Goal: Use online tool/utility: Utilize a website feature to perform a specific function

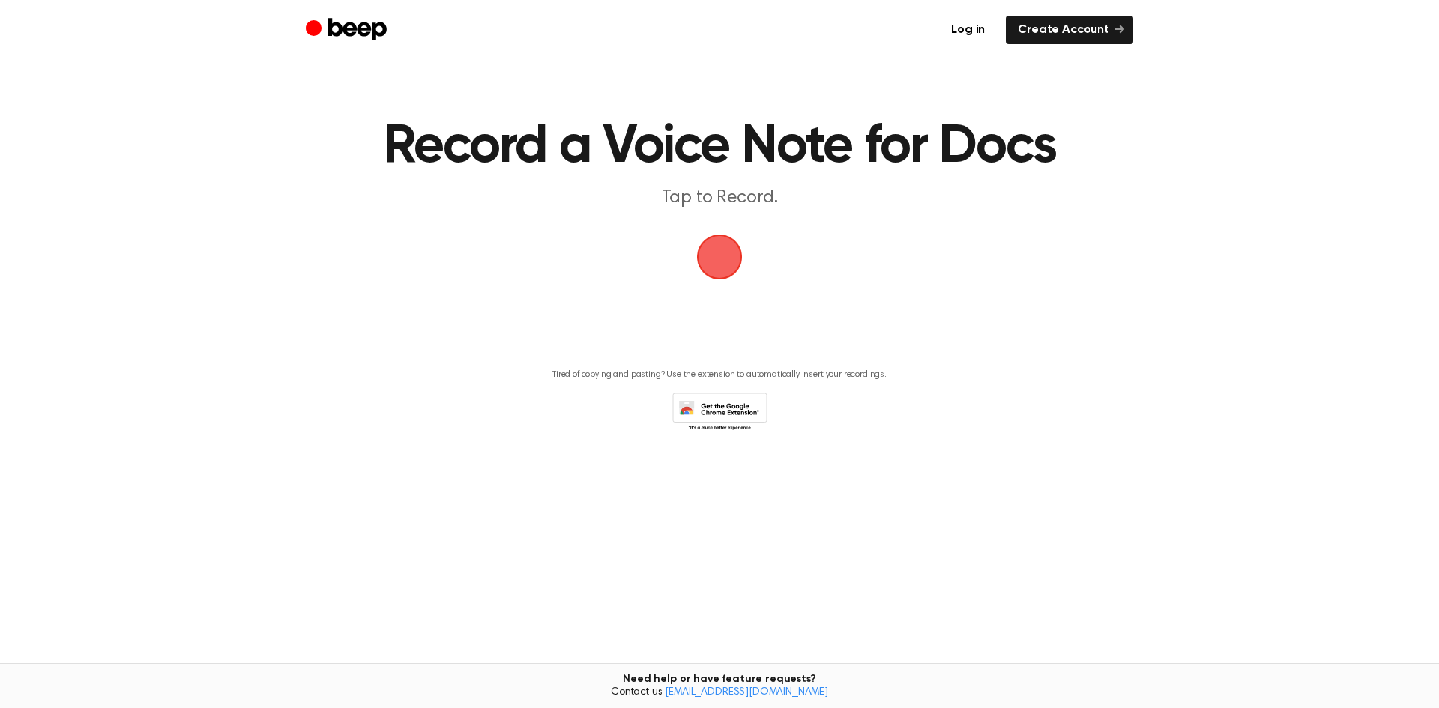
click at [729, 265] on span "button" at bounding box center [719, 256] width 79 height 79
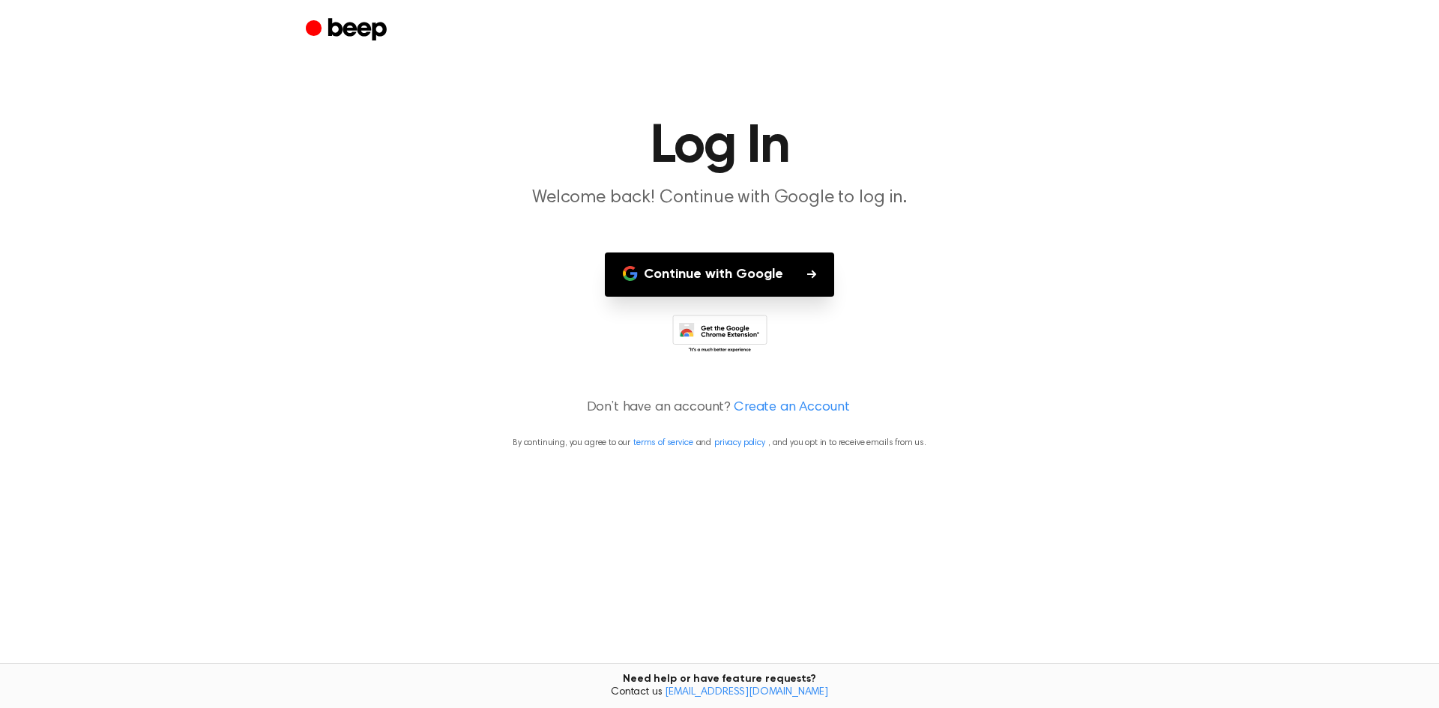
click at [745, 283] on button "Continue with Google" at bounding box center [719, 275] width 229 height 44
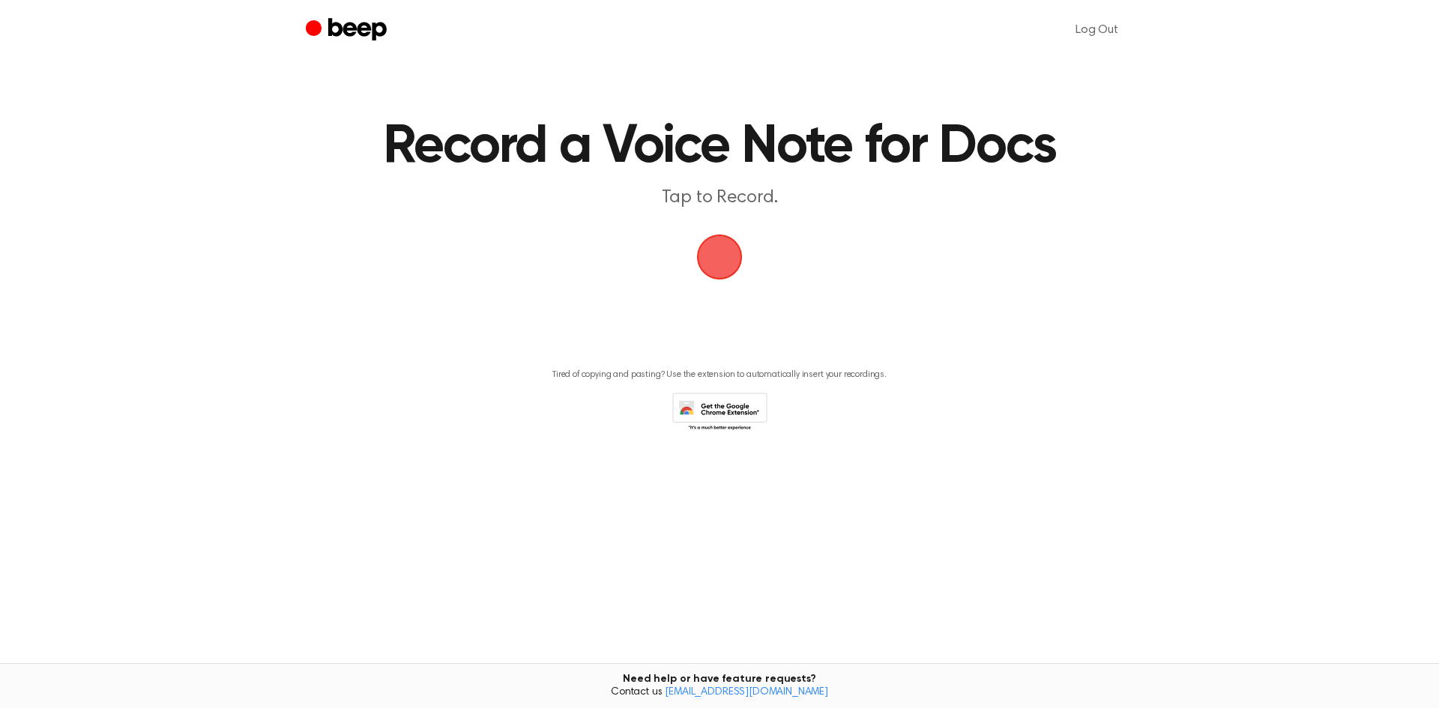
click at [711, 247] on span "button" at bounding box center [719, 257] width 64 height 64
click at [1103, 25] on link "Log Out" at bounding box center [1097, 30] width 73 height 36
click at [733, 412] on icon at bounding box center [719, 413] width 95 height 41
click at [719, 244] on span "button" at bounding box center [720, 257] width 84 height 84
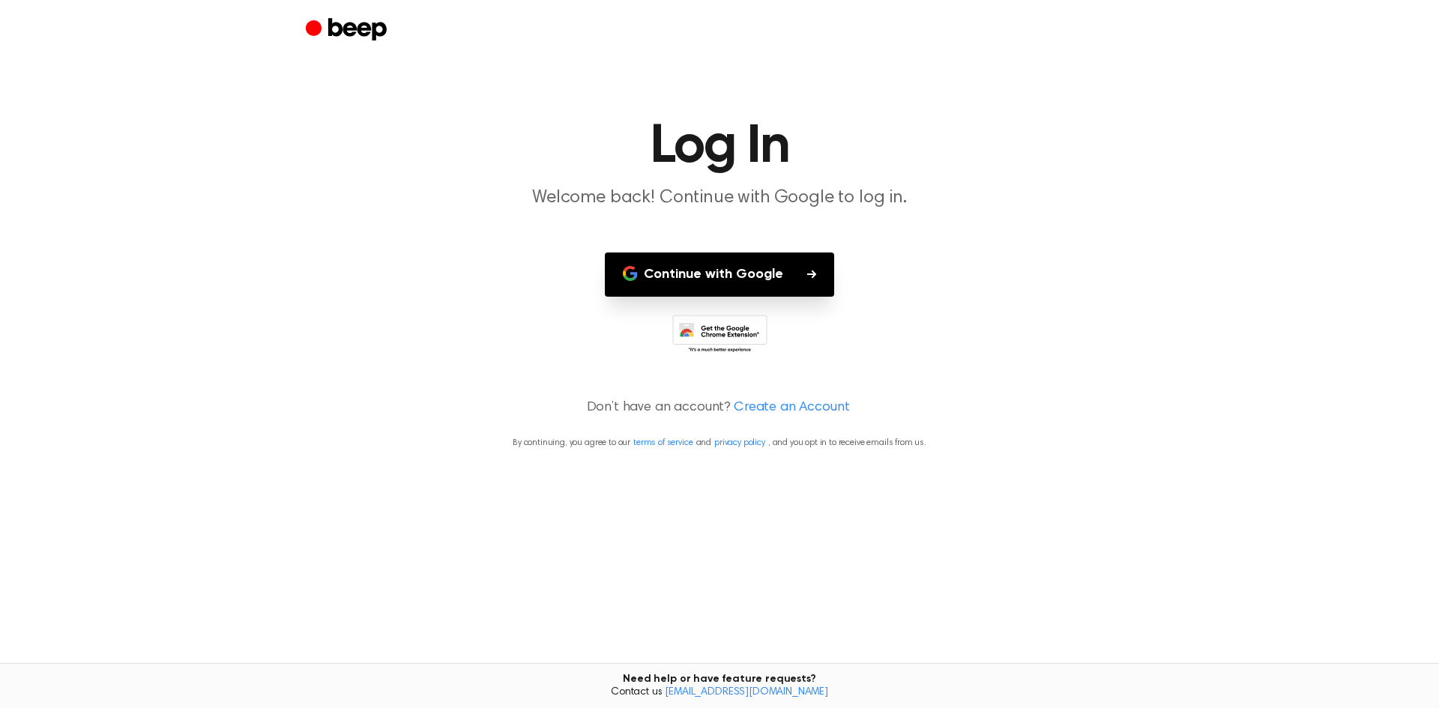
click at [772, 276] on button "Continue with Google" at bounding box center [719, 275] width 229 height 44
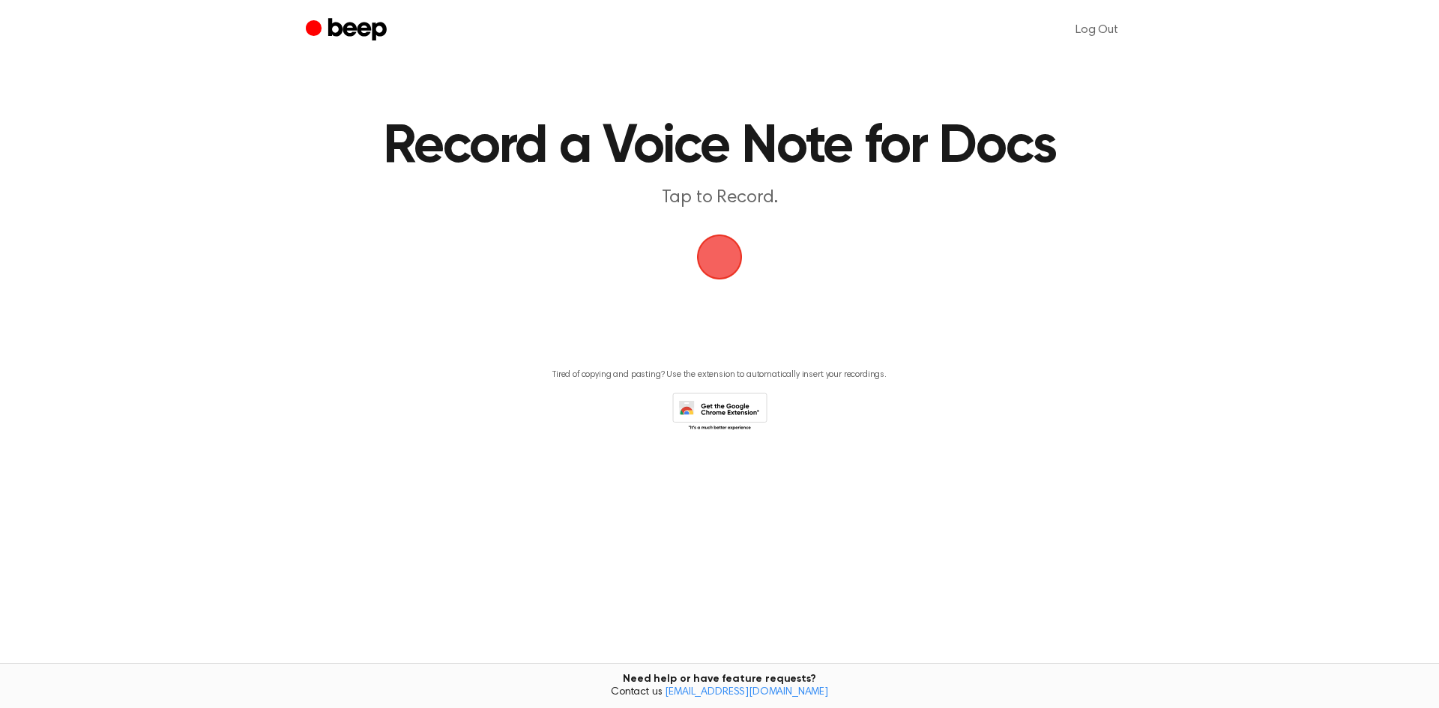
click at [732, 262] on span "button" at bounding box center [719, 256] width 79 height 79
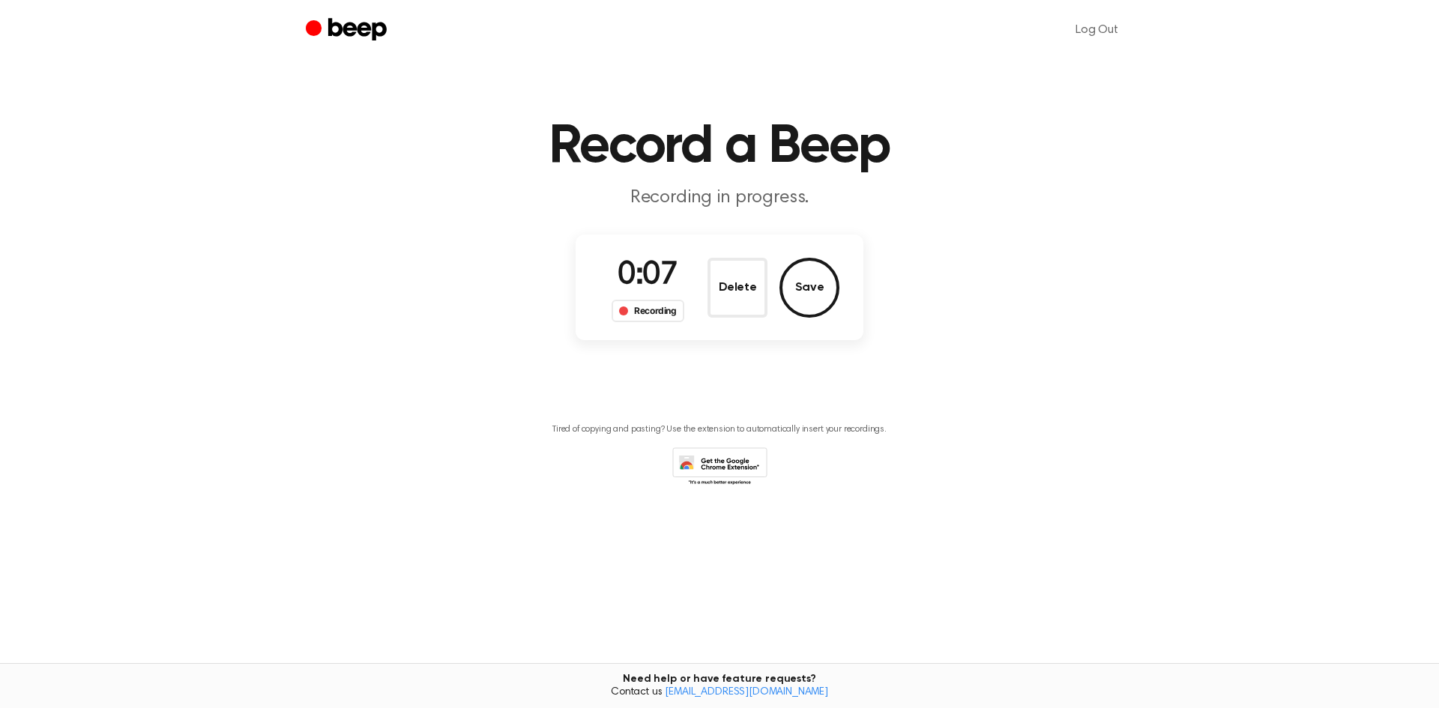
click at [756, 202] on p "Recording in progress." at bounding box center [720, 198] width 576 height 25
click at [805, 289] on button "Save" at bounding box center [810, 288] width 60 height 60
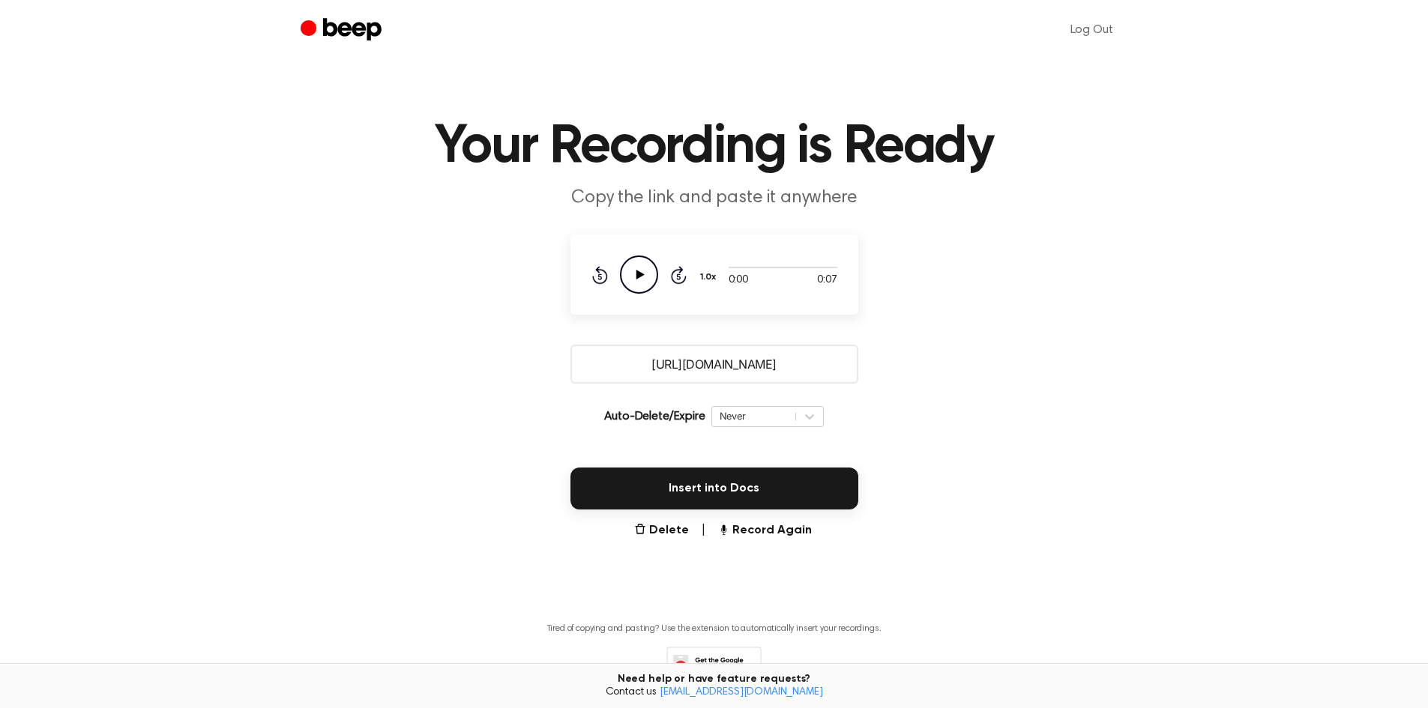
click at [648, 274] on icon "Play Audio" at bounding box center [639, 275] width 38 height 38
click at [684, 530] on button "Delete" at bounding box center [661, 531] width 55 height 18
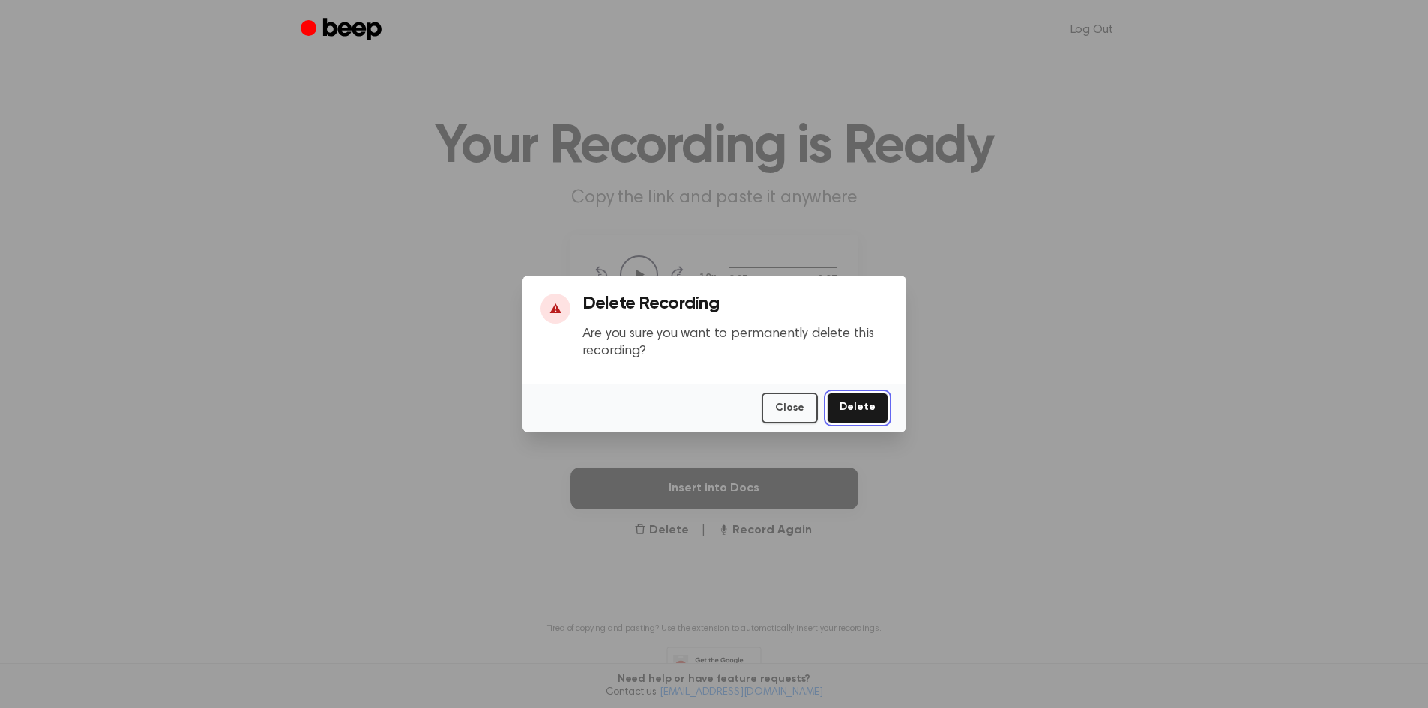
click at [870, 415] on button "Delete" at bounding box center [857, 408] width 61 height 31
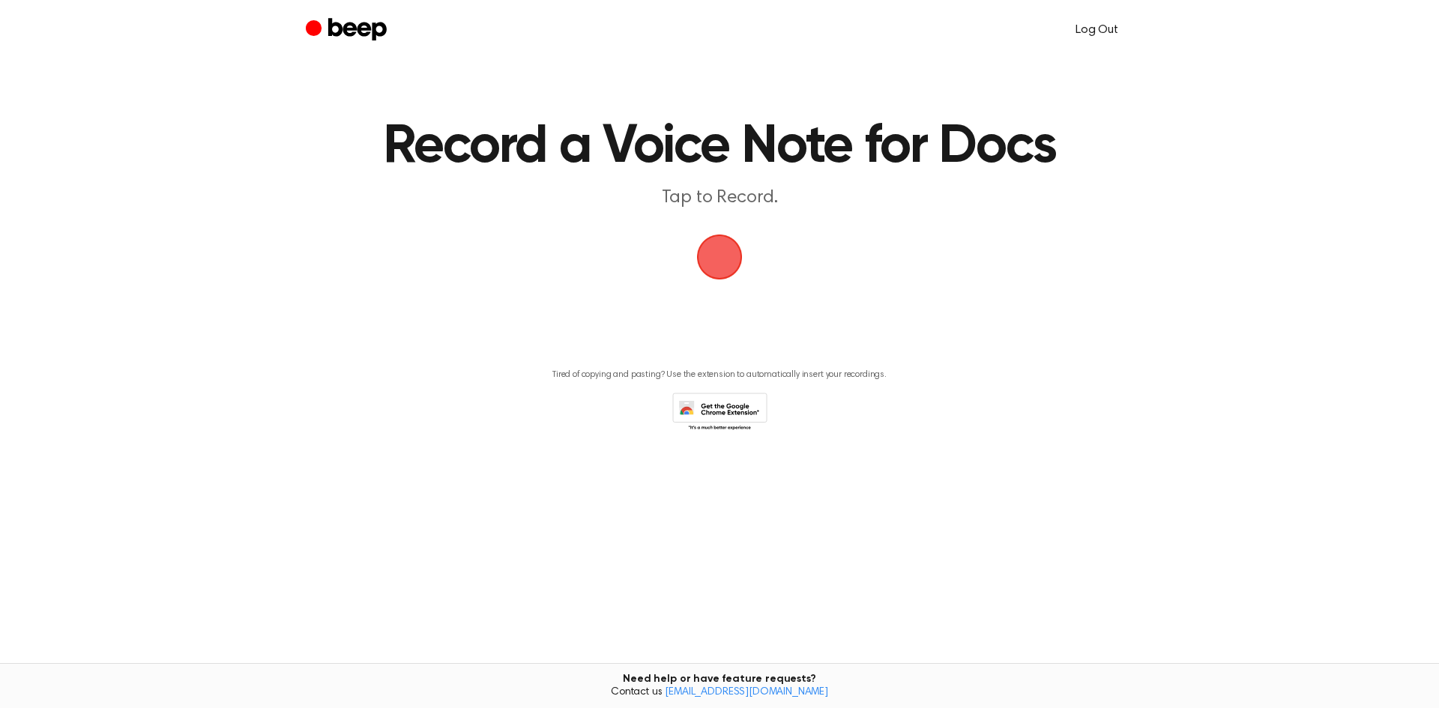
click at [1106, 27] on link "Log Out" at bounding box center [1097, 30] width 73 height 36
